Goal: Information Seeking & Learning: Check status

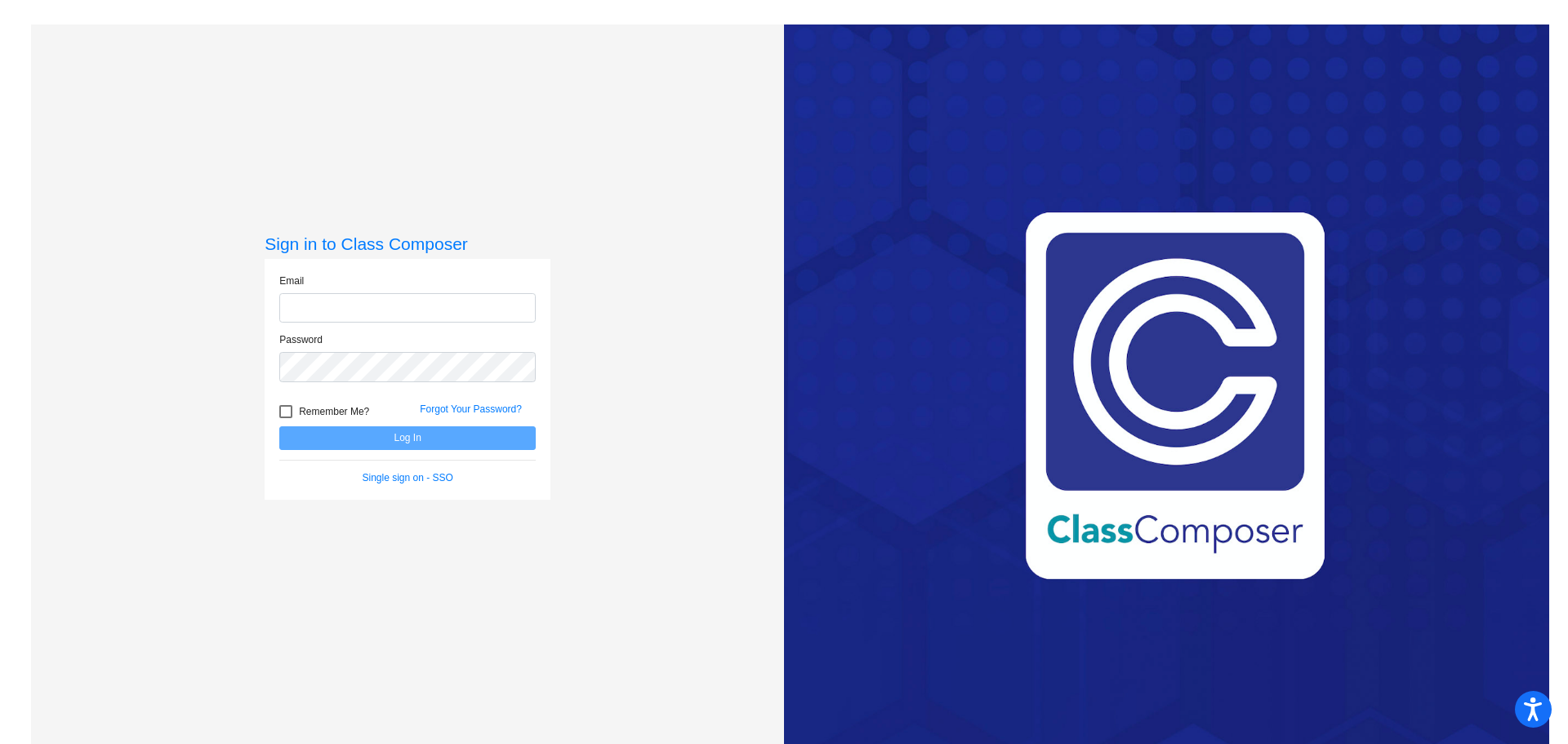
type input "[EMAIL_ADDRESS][DOMAIN_NAME]"
click at [452, 439] on button "Log In" at bounding box center [408, 437] width 257 height 23
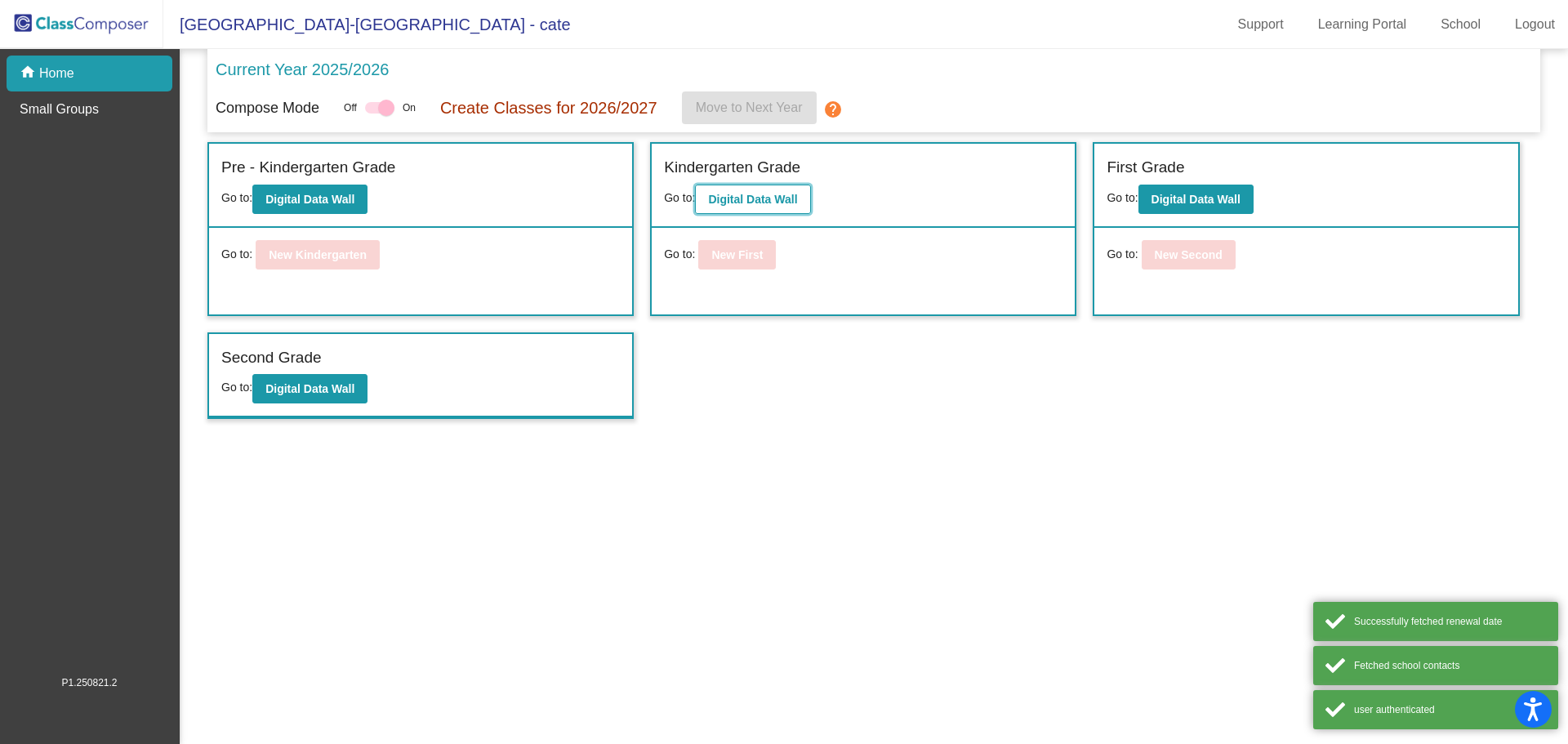
click at [744, 205] on b "Digital Data Wall" at bounding box center [752, 200] width 89 height 13
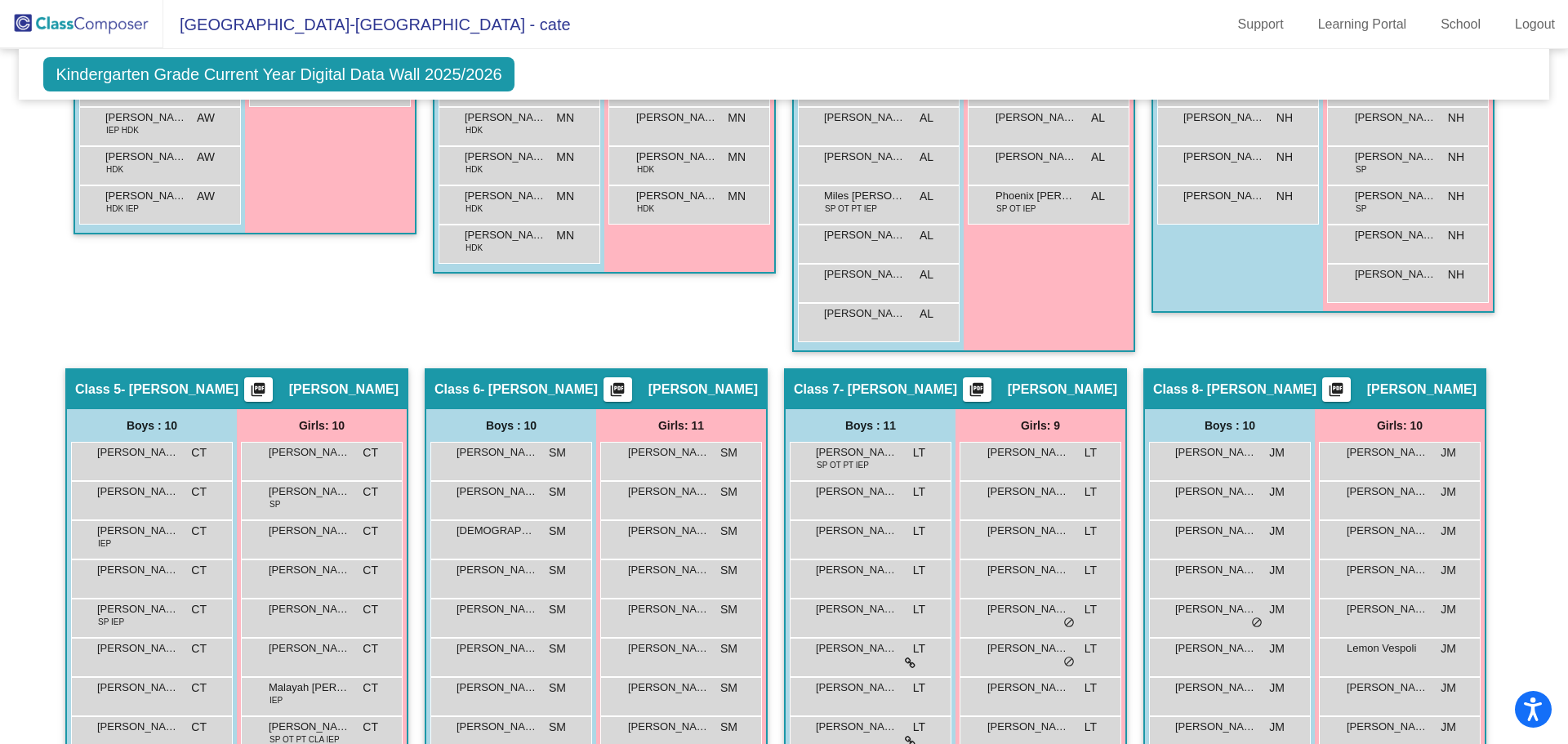
scroll to position [980, 0]
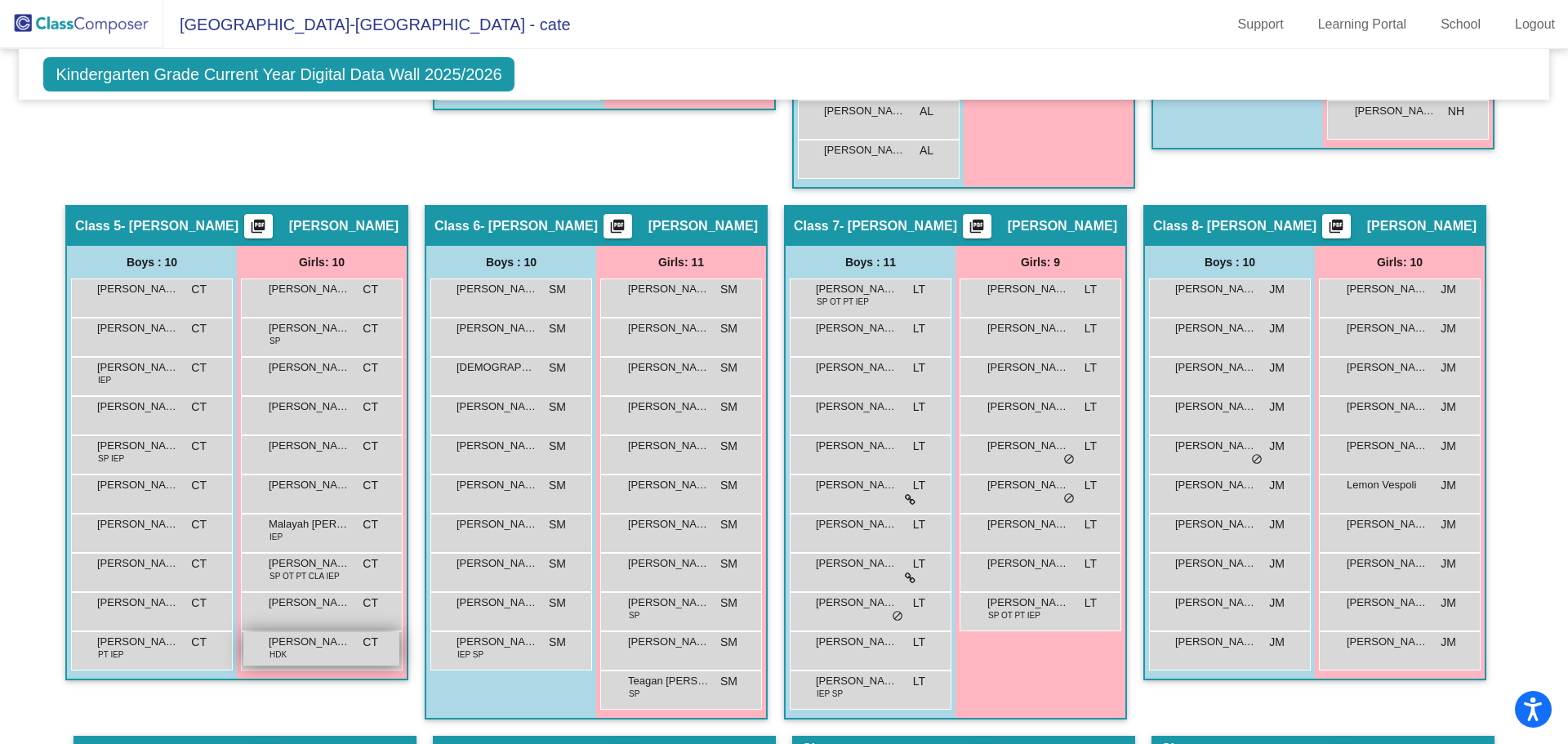
drag, startPoint x: 316, startPoint y: 641, endPoint x: 329, endPoint y: 637, distance: 13.6
click at [329, 637] on span "[PERSON_NAME]" at bounding box center [310, 642] width 82 height 17
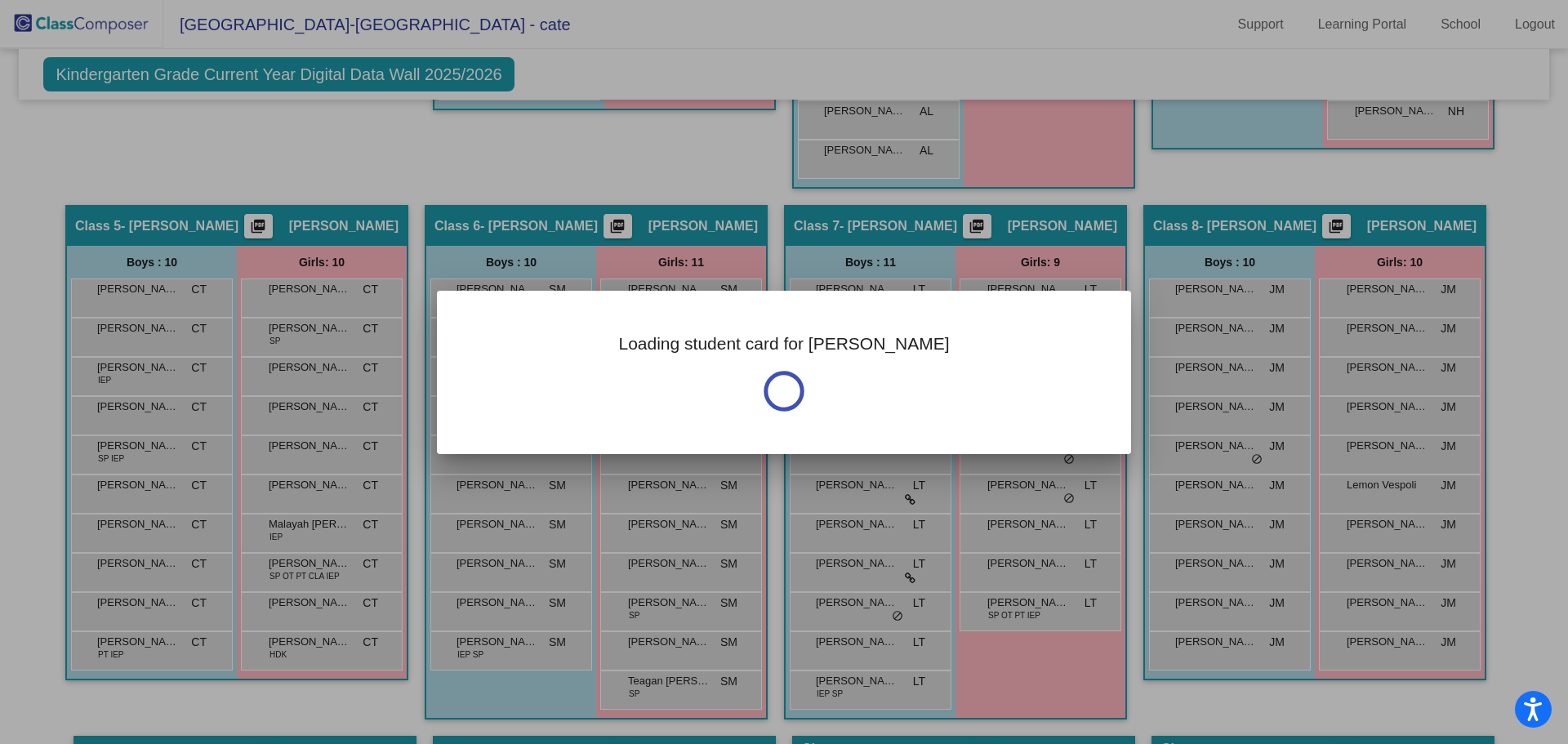
click at [327, 676] on div at bounding box center [784, 372] width 1568 height 744
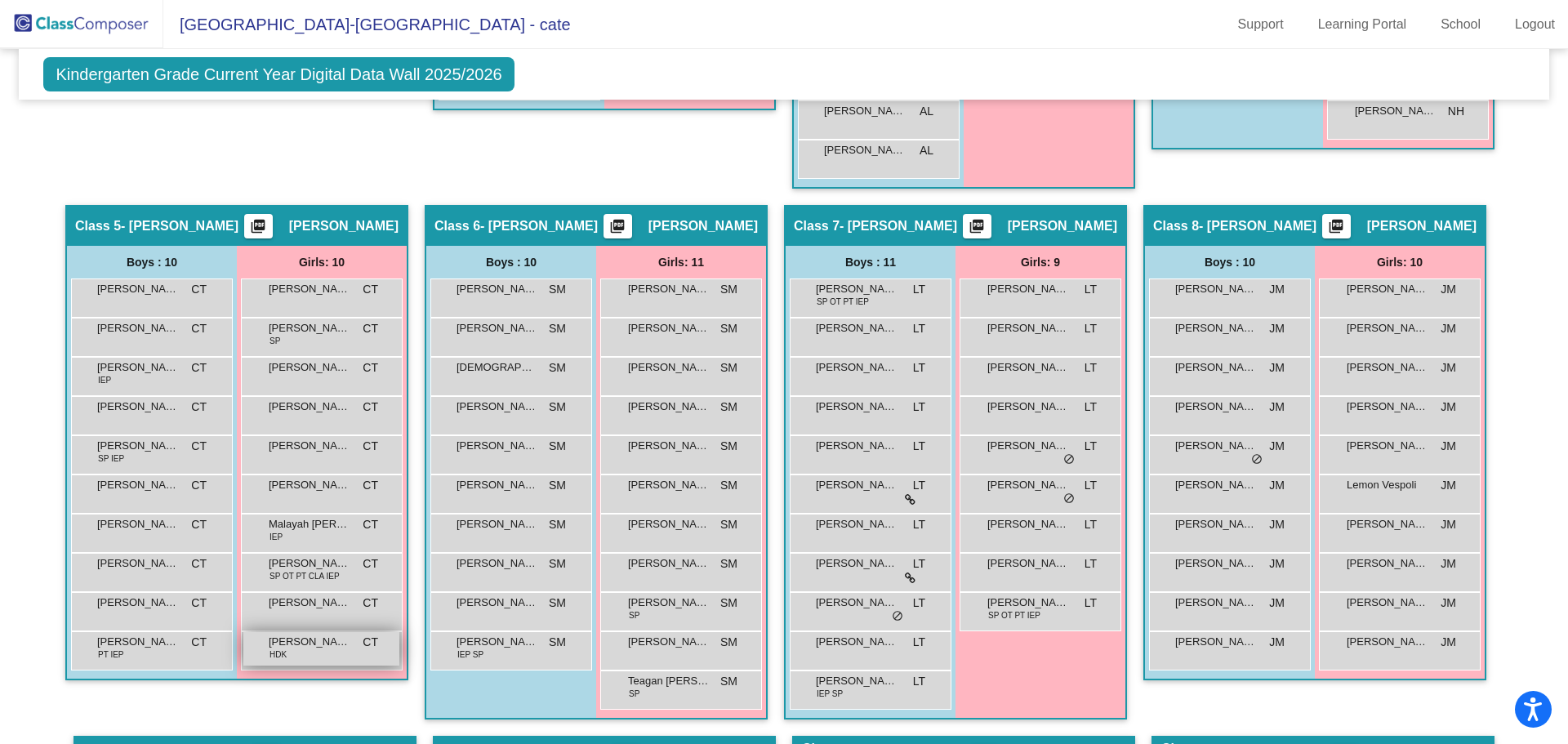
click at [327, 666] on div "[PERSON_NAME] Koniakhin HDK CT lock do_not_disturb_alt" at bounding box center [321, 649] width 156 height 34
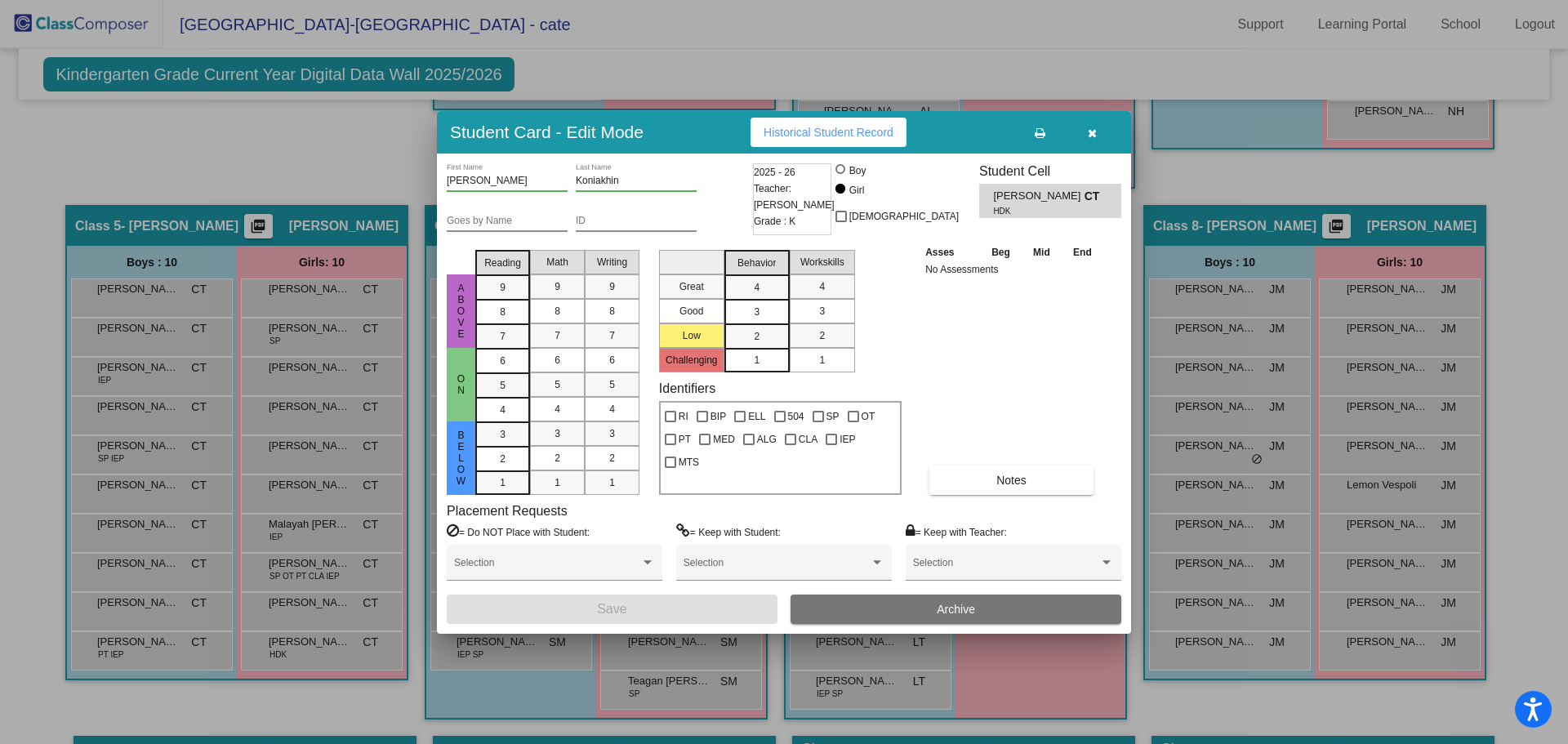
click at [821, 132] on span "Historical Student Record" at bounding box center [828, 132] width 130 height 13
click at [1089, 129] on icon "button" at bounding box center [1092, 133] width 9 height 11
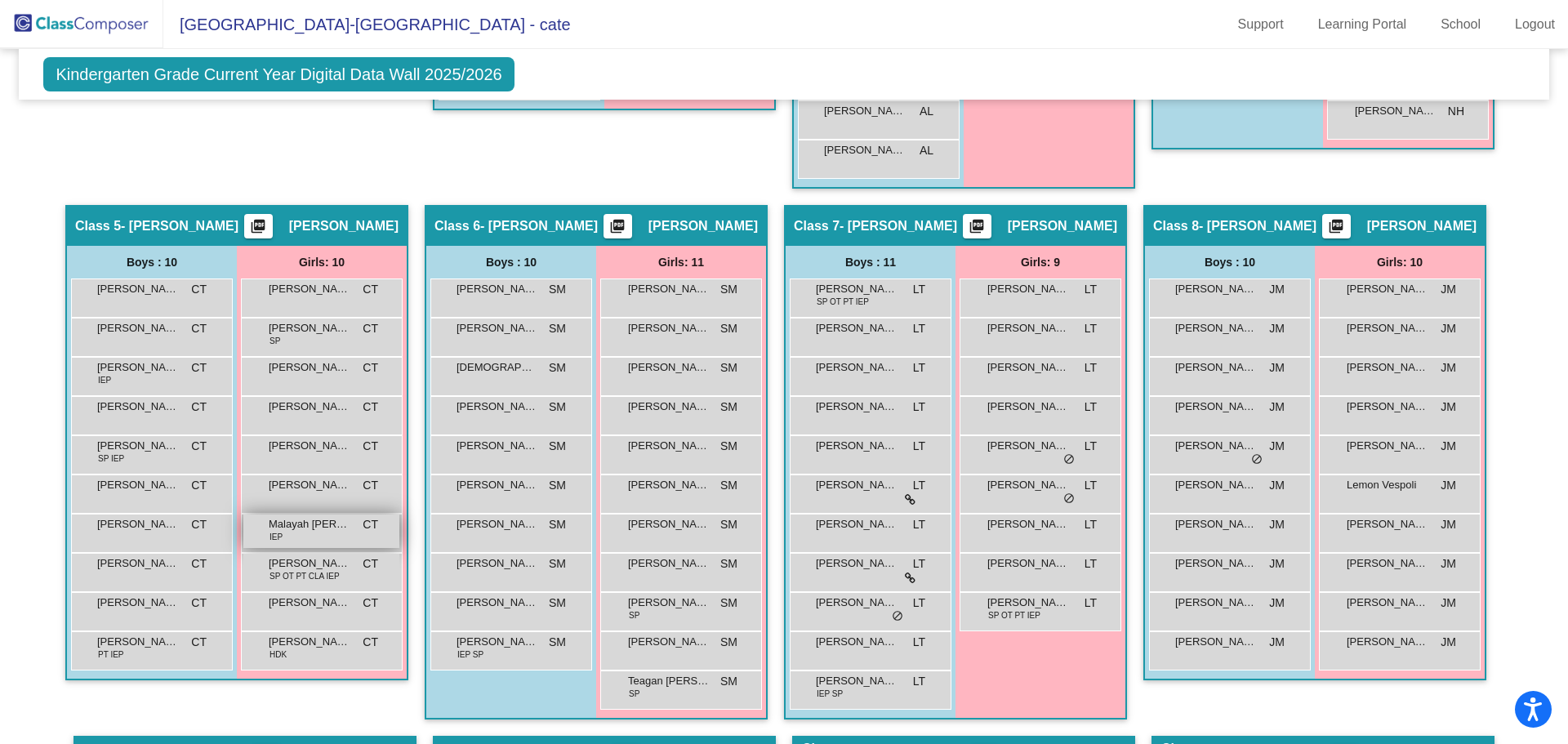
click at [332, 526] on span "Malayah [PERSON_NAME]" at bounding box center [310, 524] width 82 height 17
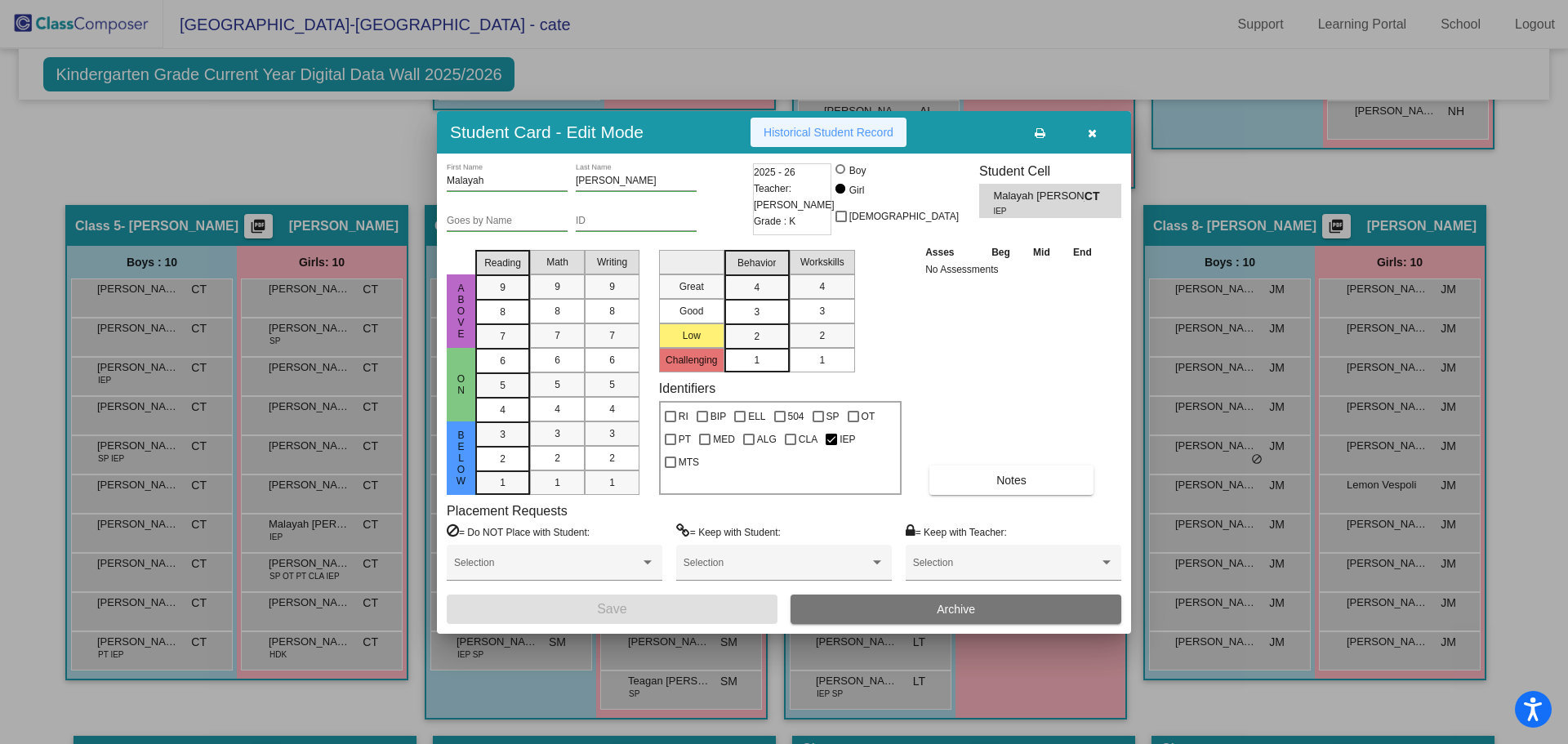
click at [828, 131] on span "Historical Student Record" at bounding box center [828, 132] width 130 height 13
click at [595, 185] on input "[PERSON_NAME]" at bounding box center [636, 181] width 121 height 11
click at [595, 184] on input "[PERSON_NAME]" at bounding box center [636, 181] width 121 height 11
click at [548, 175] on input "Malayah" at bounding box center [507, 181] width 121 height 11
